Goal: Transaction & Acquisition: Purchase product/service

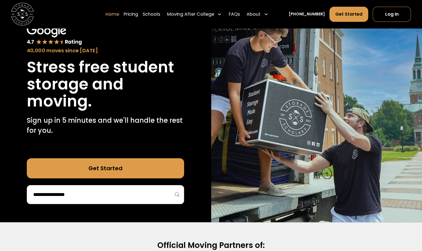
scroll to position [40, 0]
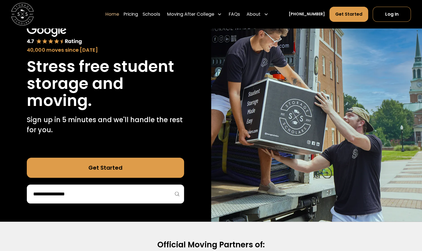
click at [119, 196] on input "search" at bounding box center [106, 193] width 146 height 9
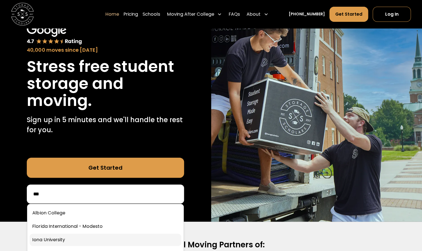
type input "***"
click at [52, 239] on link at bounding box center [106, 239] width 152 height 12
click at [83, 194] on input "***" at bounding box center [106, 193] width 146 height 9
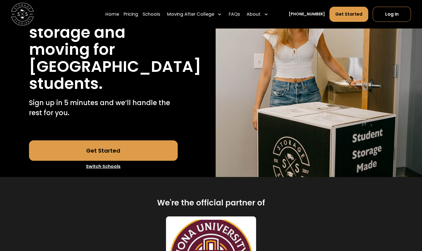
scroll to position [87, 0]
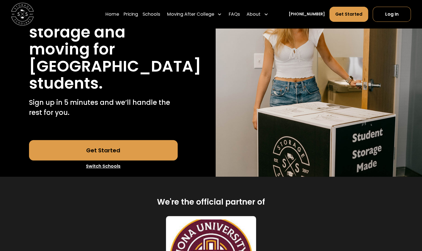
click at [118, 152] on link "Get Started" at bounding box center [103, 150] width 149 height 20
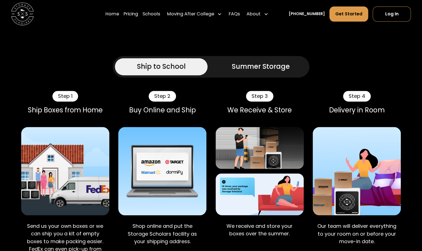
scroll to position [435, 0]
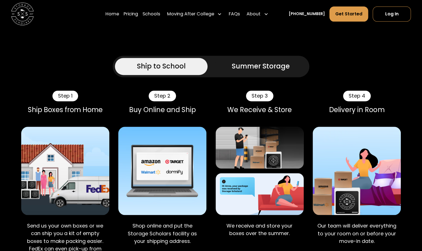
click at [293, 177] on img at bounding box center [260, 170] width 88 height 88
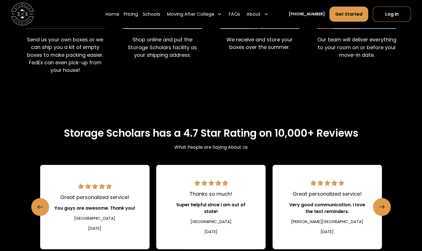
scroll to position [621, 0]
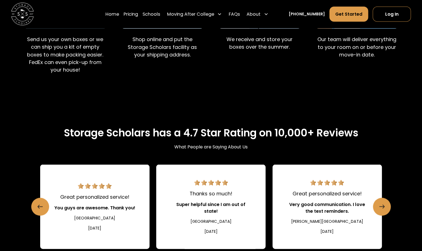
click at [363, 126] on div "Storage Scholars has a 4.7 Star Rating on 10,000+ Reviews What People are Sayin…" at bounding box center [211, 145] width 342 height 38
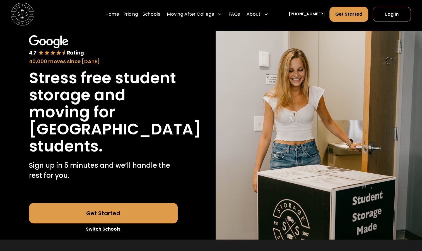
scroll to position [0, 0]
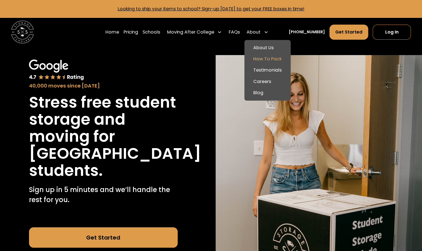
click at [266, 60] on link "How To Pack" at bounding box center [268, 58] width 42 height 11
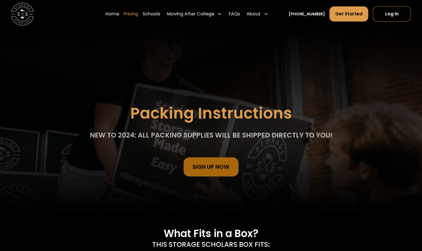
click at [138, 16] on link "Pricing" at bounding box center [131, 14] width 15 height 16
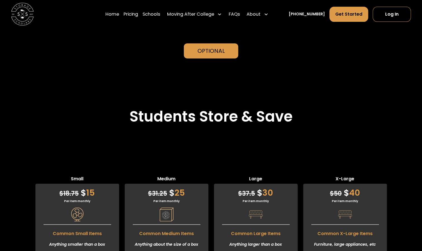
scroll to position [1380, 0]
